Goal: Information Seeking & Learning: Learn about a topic

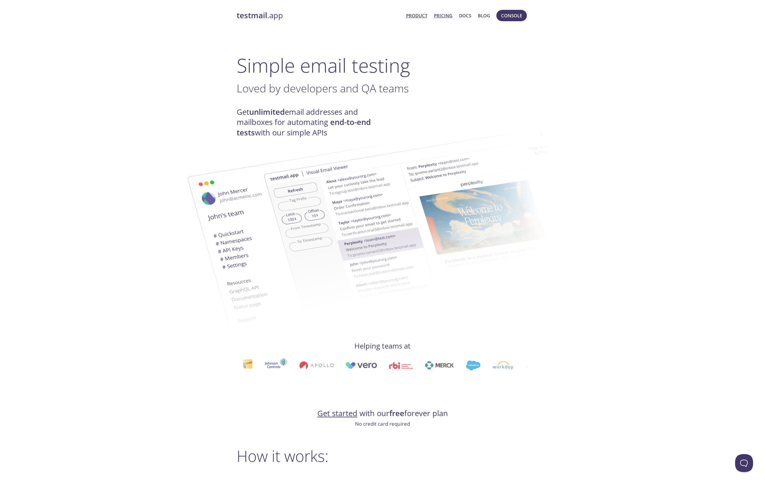
click at [441, 17] on link "Pricing" at bounding box center [443, 16] width 19 height 8
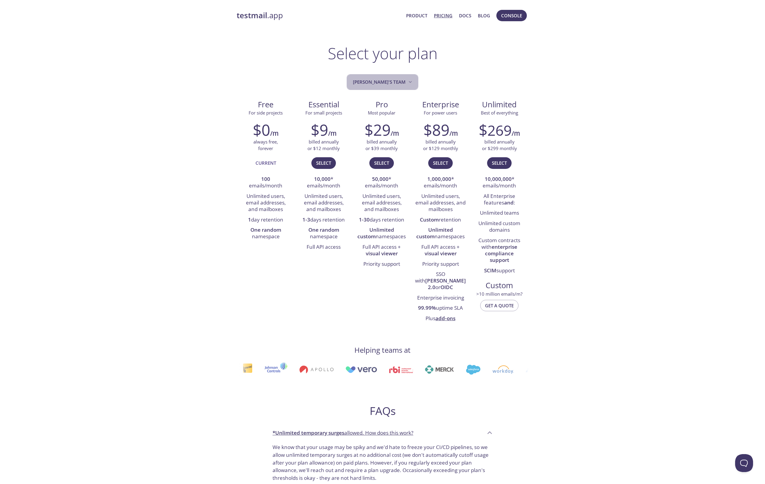
click at [398, 84] on span "[PERSON_NAME]'s team" at bounding box center [383, 82] width 60 height 8
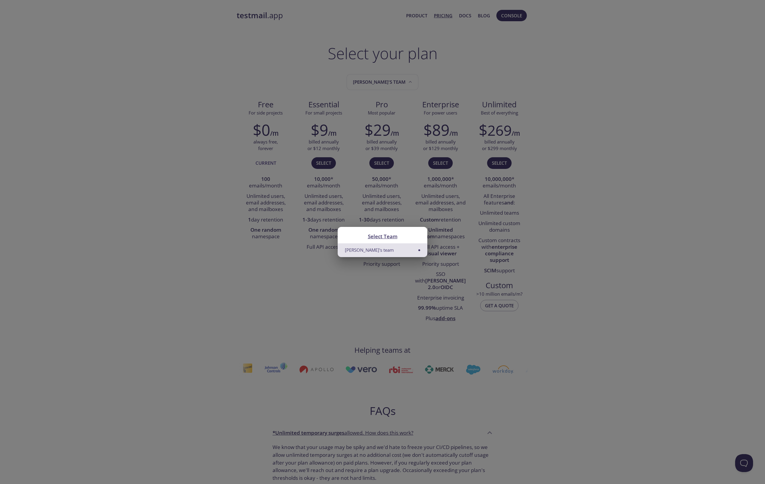
click at [448, 83] on div "Select Team Eugene's team" at bounding box center [382, 242] width 765 height 484
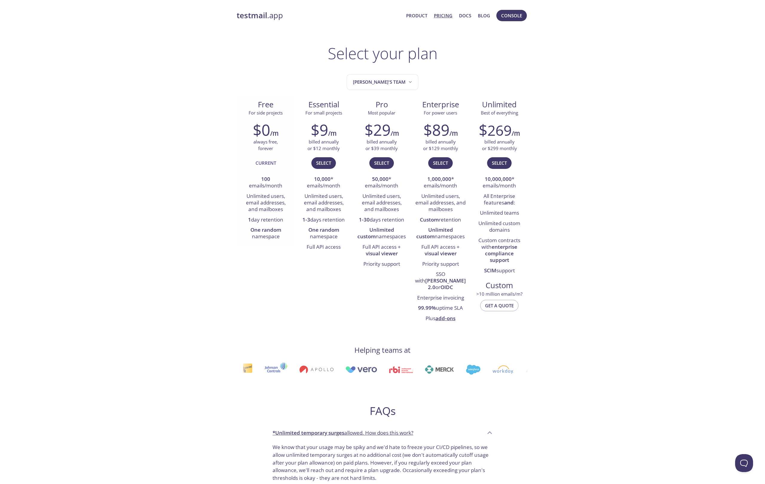
drag, startPoint x: 248, startPoint y: 218, endPoint x: 285, endPoint y: 219, distance: 37.0
click at [285, 219] on li "1 day retention" at bounding box center [265, 220] width 49 height 10
click at [281, 208] on div at bounding box center [281, 208] width 0 height 0
click at [259, 216] on li "1 day retention" at bounding box center [265, 220] width 49 height 10
click at [462, 15] on link "Docs" at bounding box center [465, 16] width 12 height 8
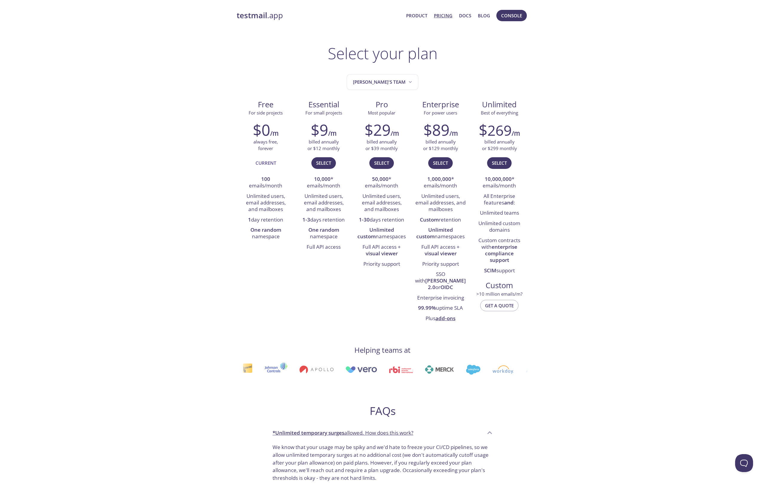
click at [278, 16] on link "testmail .app" at bounding box center [319, 15] width 165 height 10
